Goal: Task Accomplishment & Management: Manage account settings

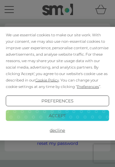
click at [71, 116] on button "Accept" at bounding box center [58, 115] width 104 height 11
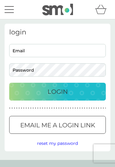
click at [46, 55] on input "Email" at bounding box center [57, 50] width 97 height 13
type input "[EMAIL_ADDRESS][DOMAIN_NAME]"
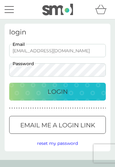
click at [57, 91] on button "Login" at bounding box center [57, 92] width 97 height 18
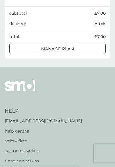
scroll to position [159, 0]
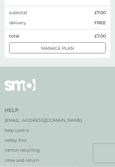
click at [57, 47] on div at bounding box center [57, 47] width 1 height 1
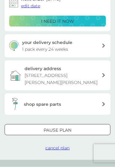
scroll to position [103, 0]
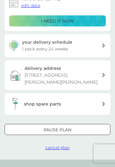
click at [63, 128] on div at bounding box center [58, 129] width 22 height 6
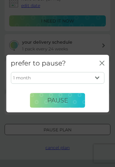
click at [99, 83] on select "1 month 2 months 3 months 4 months 5 months 6 months" at bounding box center [58, 78] width 94 height 12
select select "5"
click at [57, 104] on span "Pause" at bounding box center [57, 99] width 21 height 7
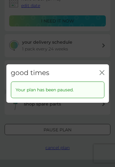
click at [101, 75] on icon "close" at bounding box center [101, 72] width 5 height 5
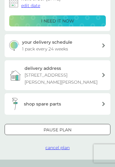
click at [56, 146] on span "cancel plan" at bounding box center [57, 147] width 24 height 6
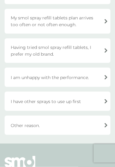
scroll to position [118, 0]
click at [98, 124] on div "Other reason." at bounding box center [58, 124] width 106 height 19
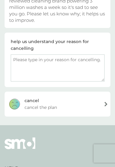
scroll to position [83, 0]
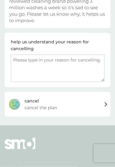
click at [50, 62] on textarea at bounding box center [58, 68] width 94 height 27
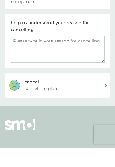
click at [68, 92] on div "cancel cancel the plan" at bounding box center [58, 104] width 106 height 25
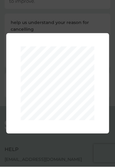
scroll to position [103, 0]
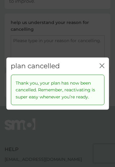
click at [101, 65] on icon "close" at bounding box center [101, 65] width 2 height 4
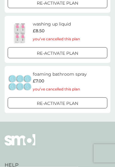
scroll to position [292, 0]
